Goal: Transaction & Acquisition: Purchase product/service

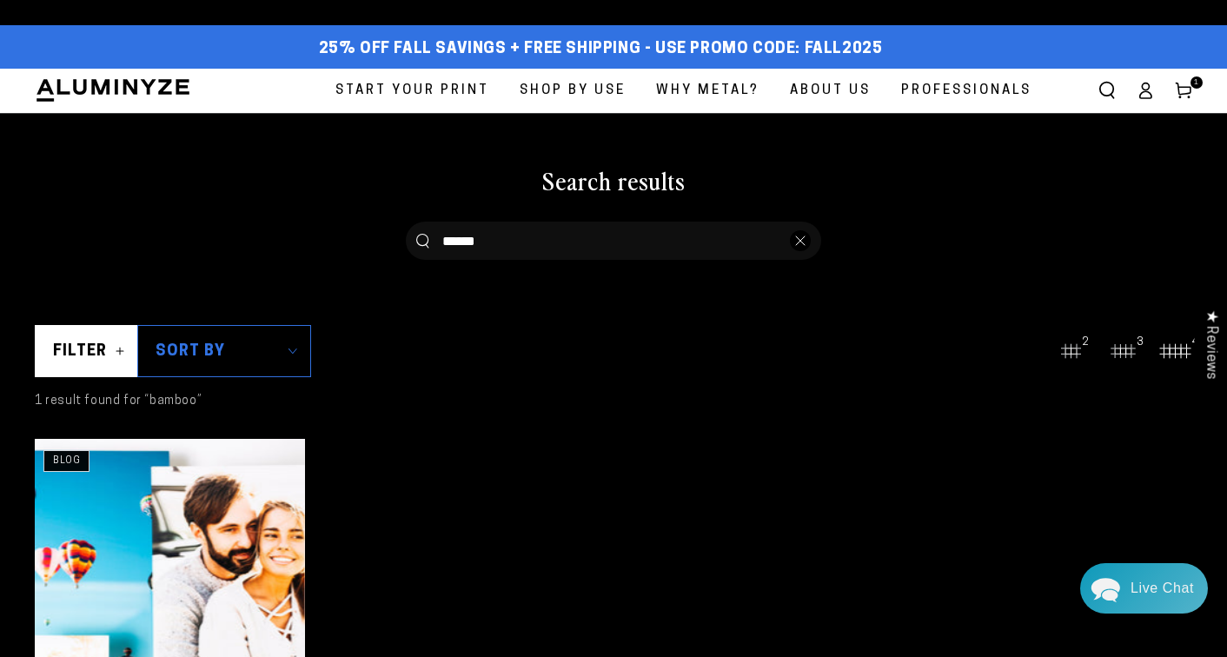
click at [422, 87] on span "Start Your Print" at bounding box center [413, 90] width 154 height 23
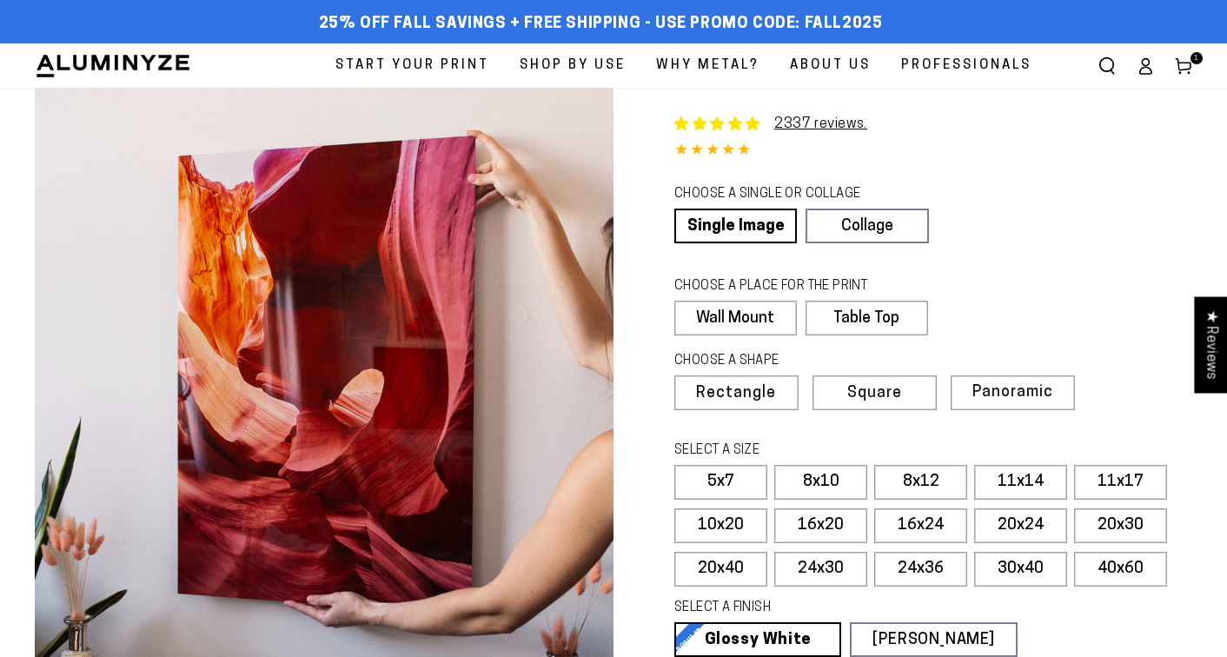
select select "**********"
